Goal: Share content

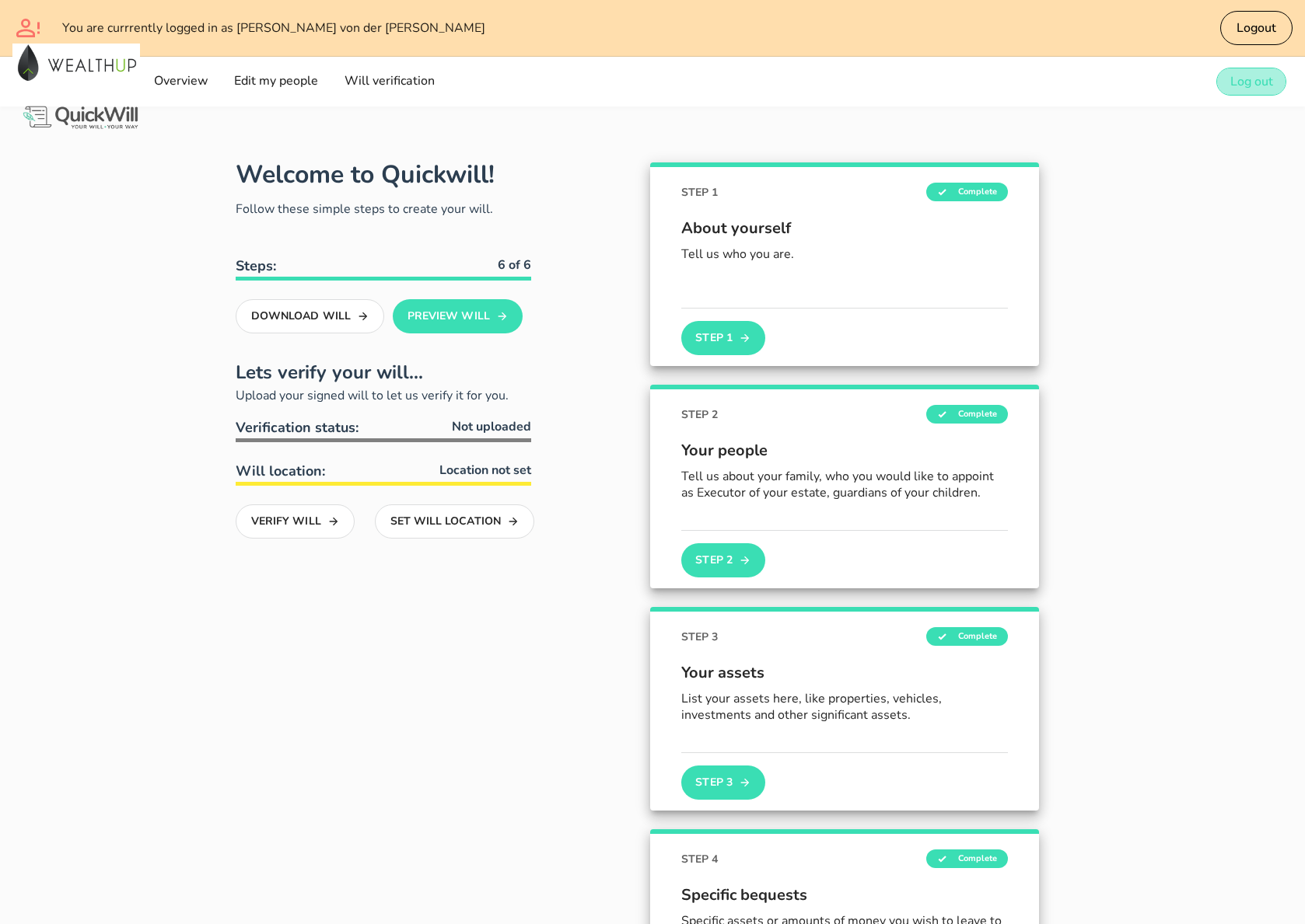
click at [1229, 78] on span "Log out" at bounding box center [1251, 81] width 44 height 17
click at [1260, 29] on span "Logout" at bounding box center [1256, 27] width 40 height 17
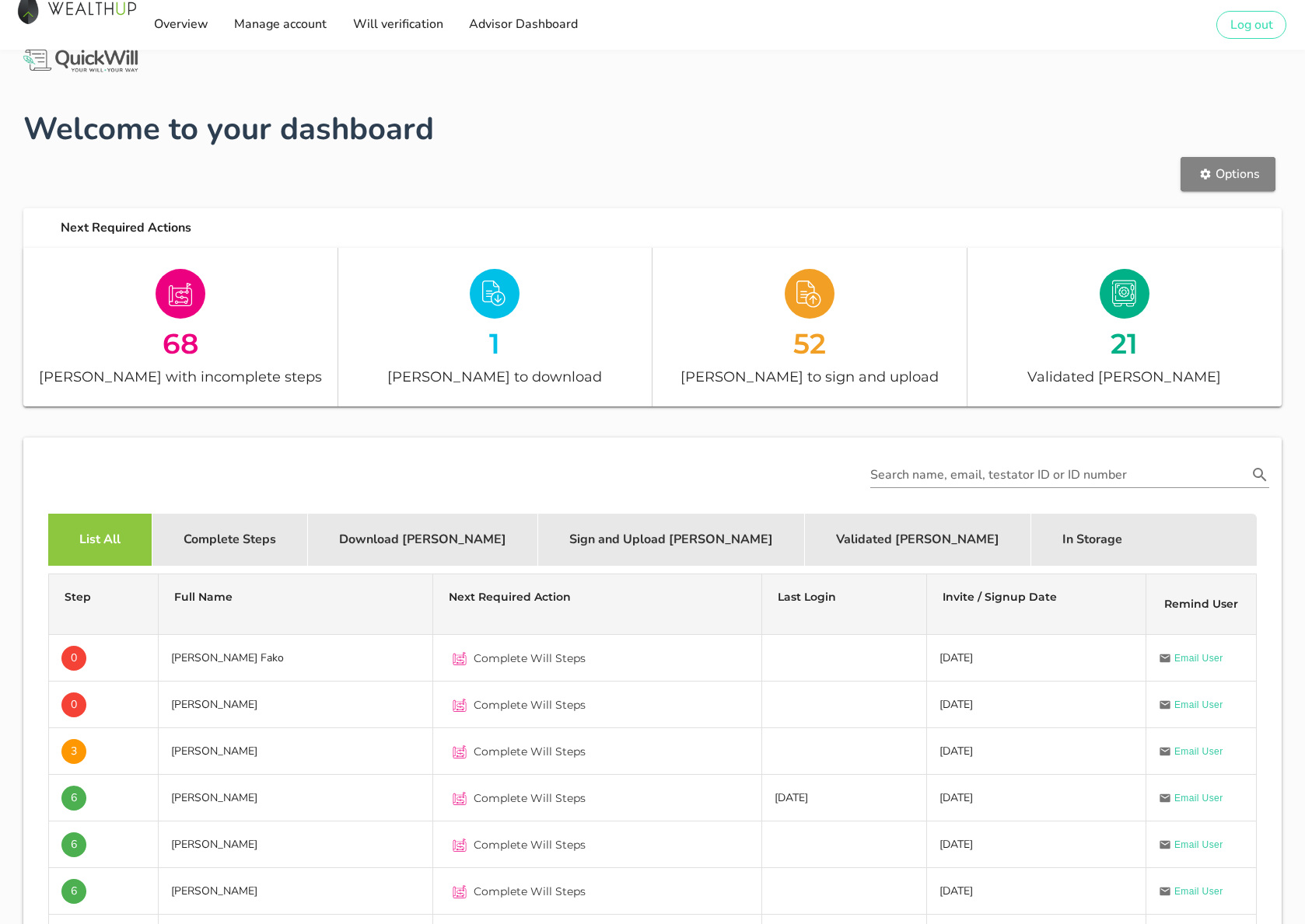
click at [1222, 185] on button "Options" at bounding box center [1228, 173] width 95 height 34
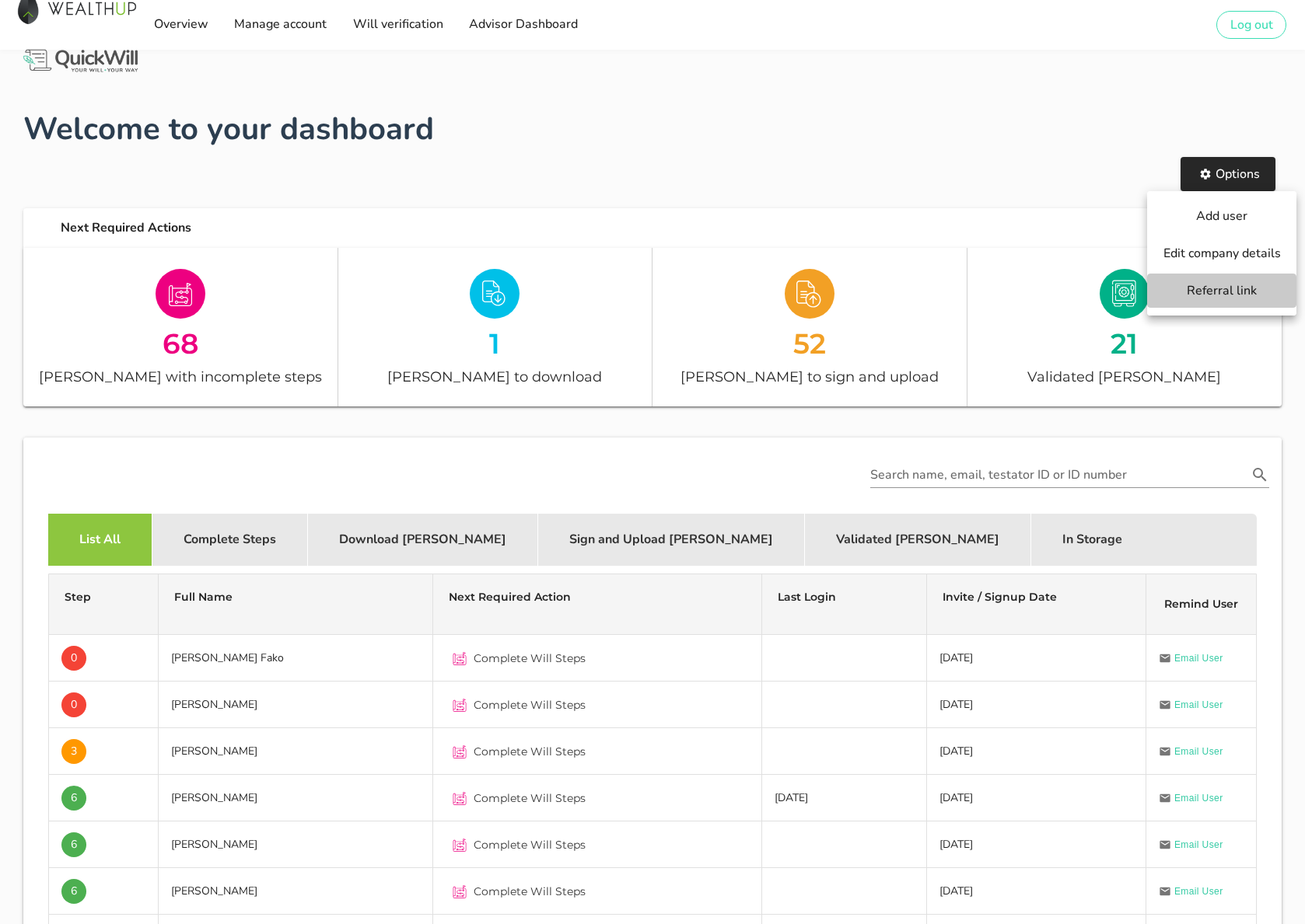
click at [1211, 295] on span "Referral link" at bounding box center [1222, 290] width 119 height 17
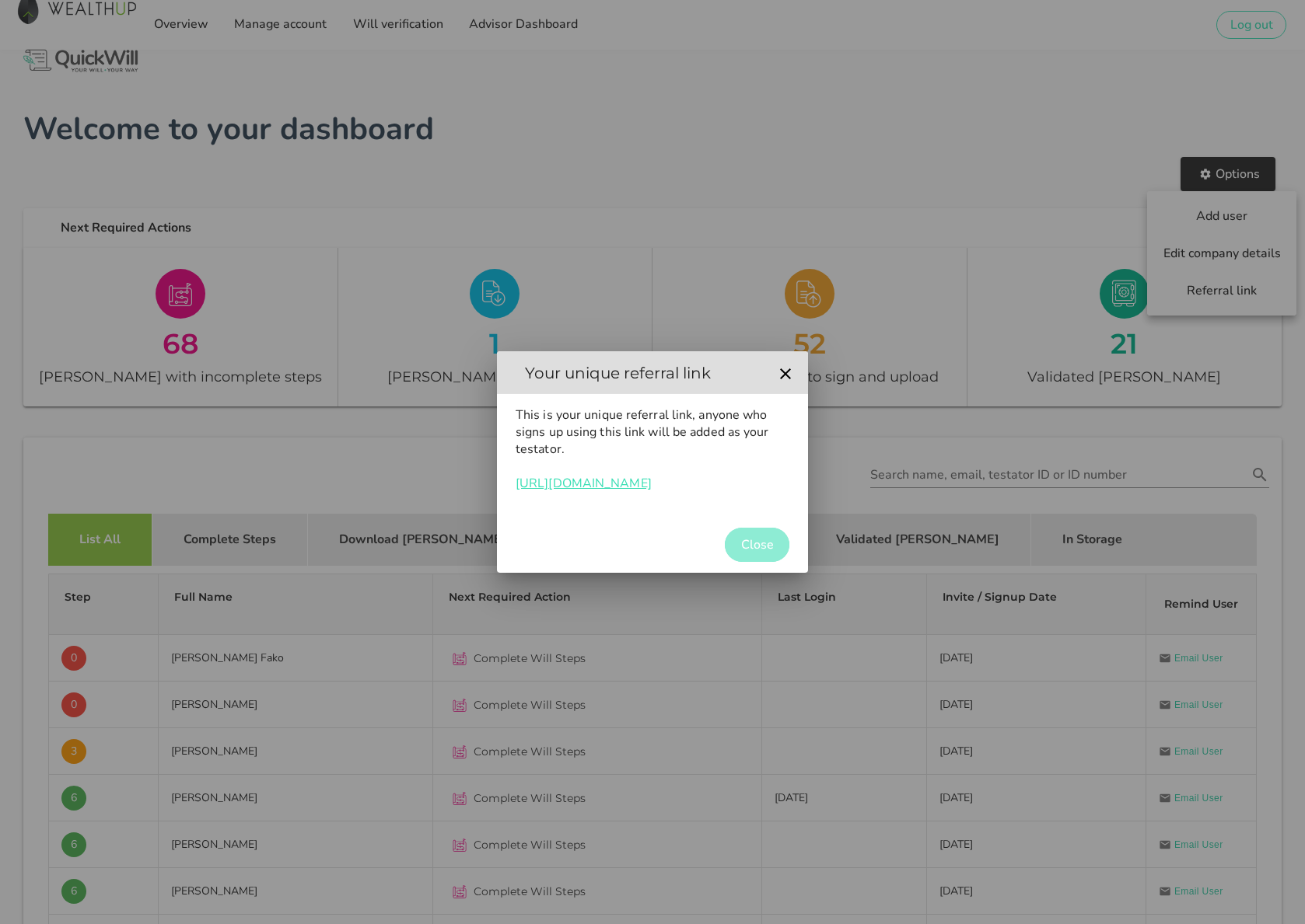
click at [779, 550] on button "Close" at bounding box center [757, 545] width 65 height 34
